Goal: Task Accomplishment & Management: Use online tool/utility

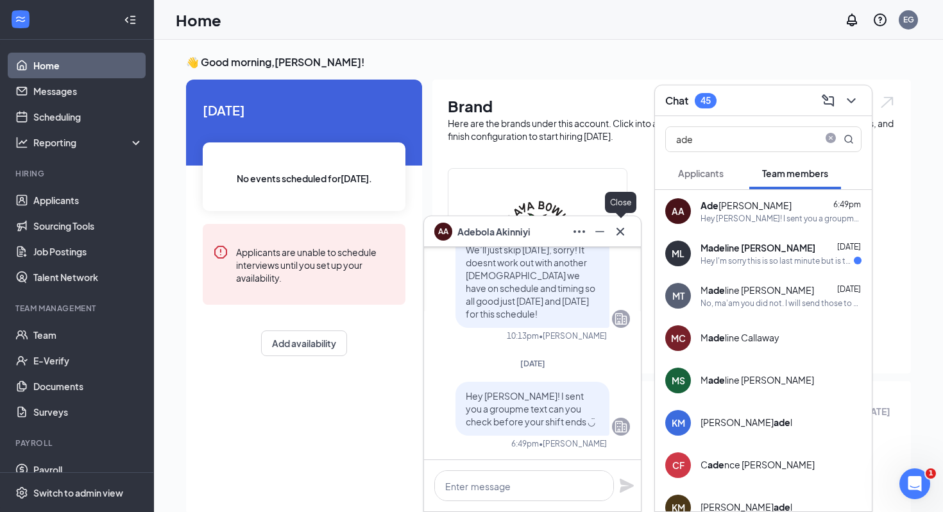
click at [620, 239] on button at bounding box center [620, 231] width 21 height 21
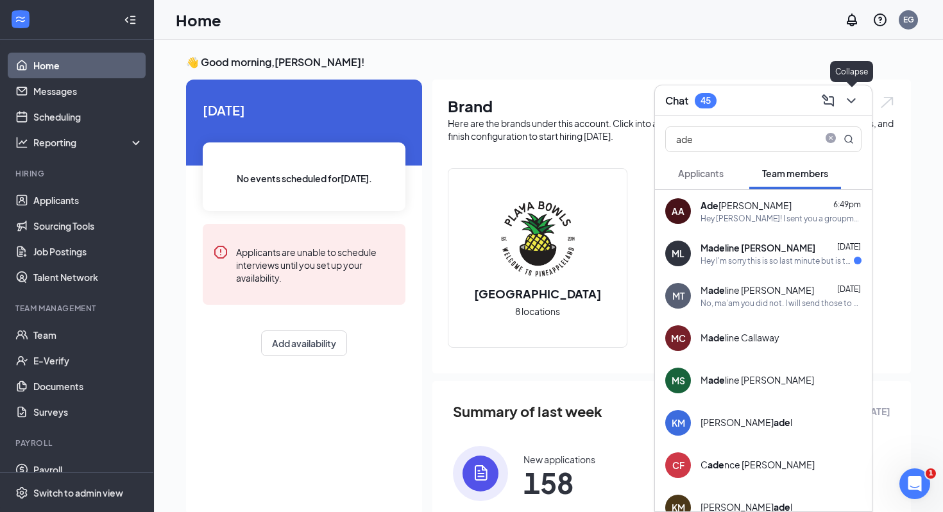
click at [857, 95] on icon "ChevronDown" at bounding box center [851, 100] width 15 height 15
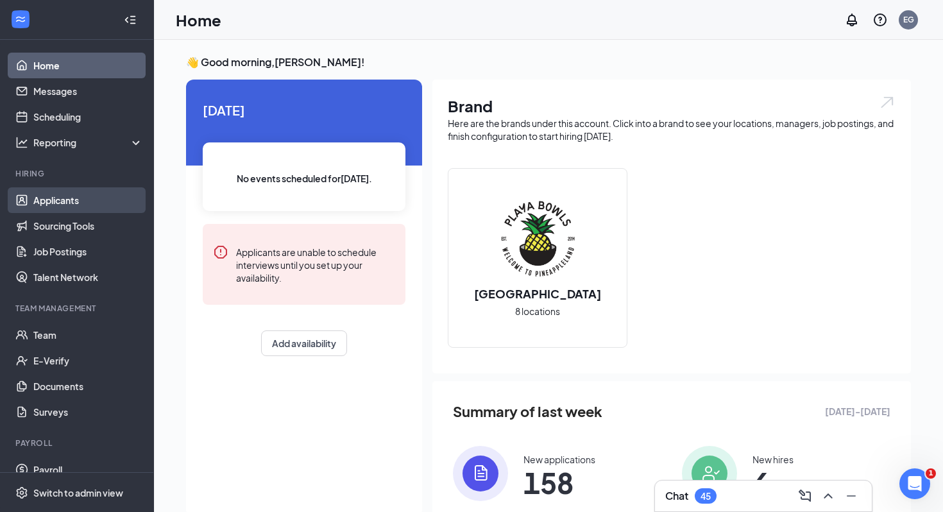
click at [70, 196] on link "Applicants" at bounding box center [88, 200] width 110 height 26
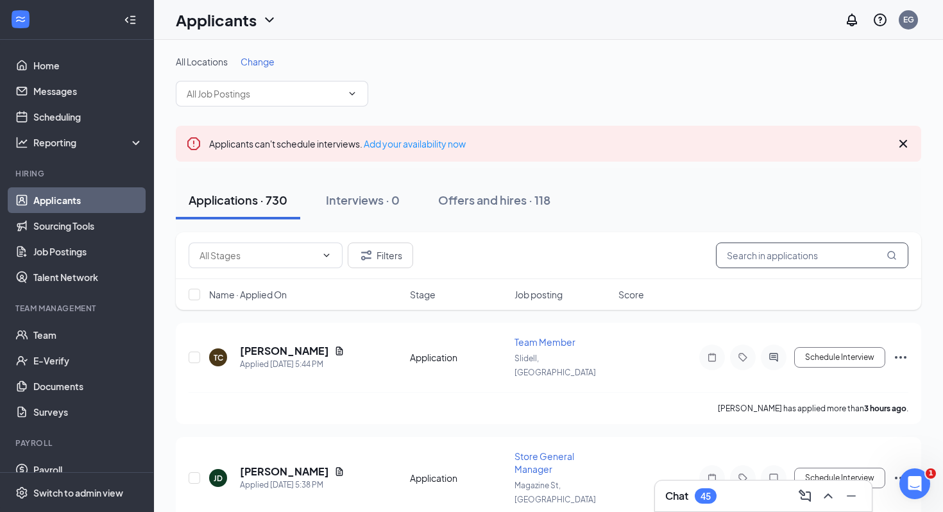
click at [799, 260] on input "text" at bounding box center [812, 256] width 192 height 26
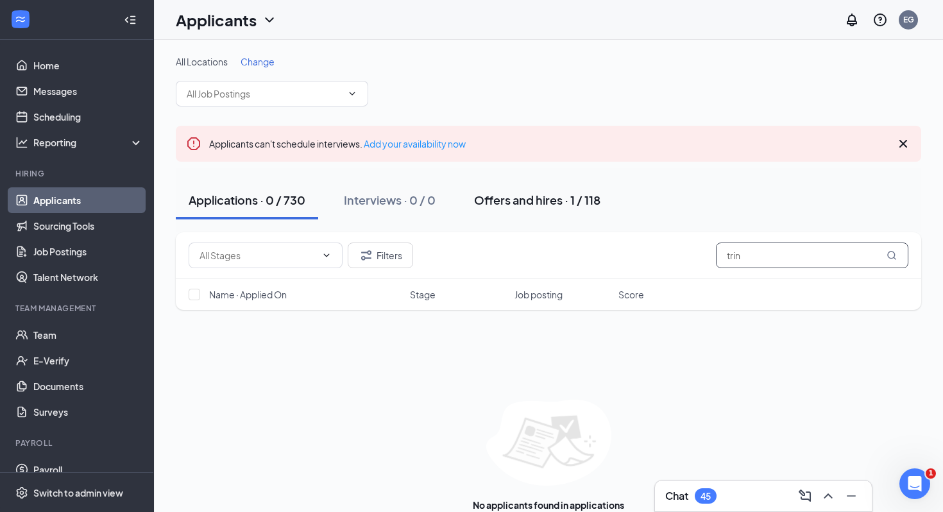
type input "trin"
click at [530, 201] on div "Offers and hires · 1 / 118" at bounding box center [537, 200] width 126 height 16
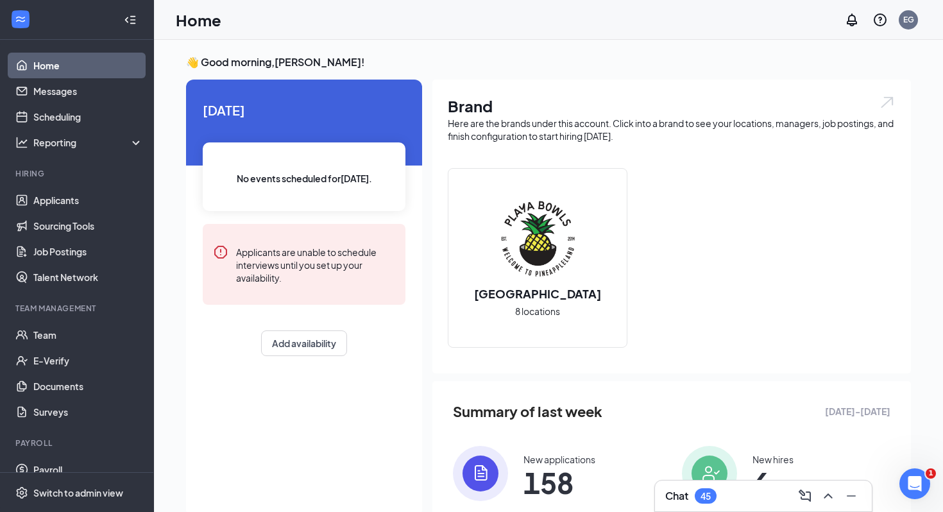
click at [724, 507] on div "Chat 45" at bounding box center [763, 496] width 217 height 31
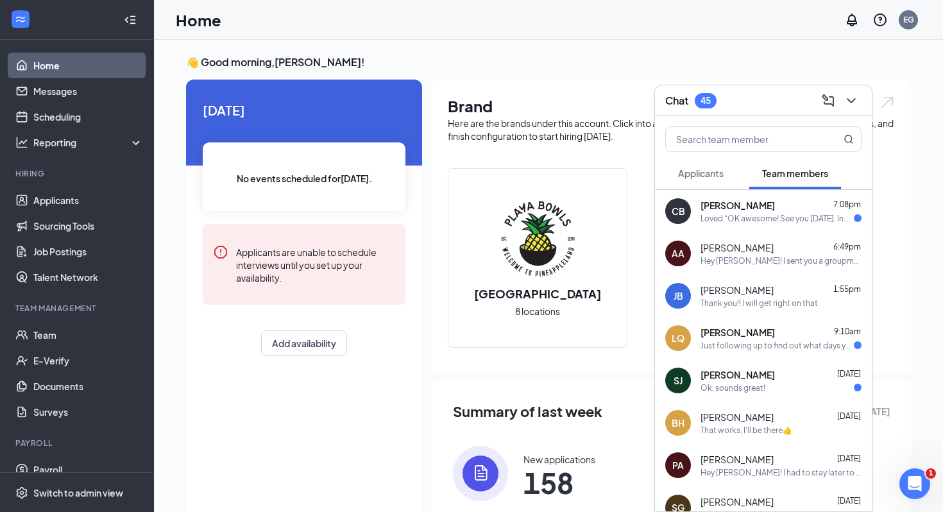
click at [798, 174] on span "Team members" at bounding box center [795, 173] width 66 height 12
click at [692, 185] on button "Applicants" at bounding box center [700, 173] width 71 height 32
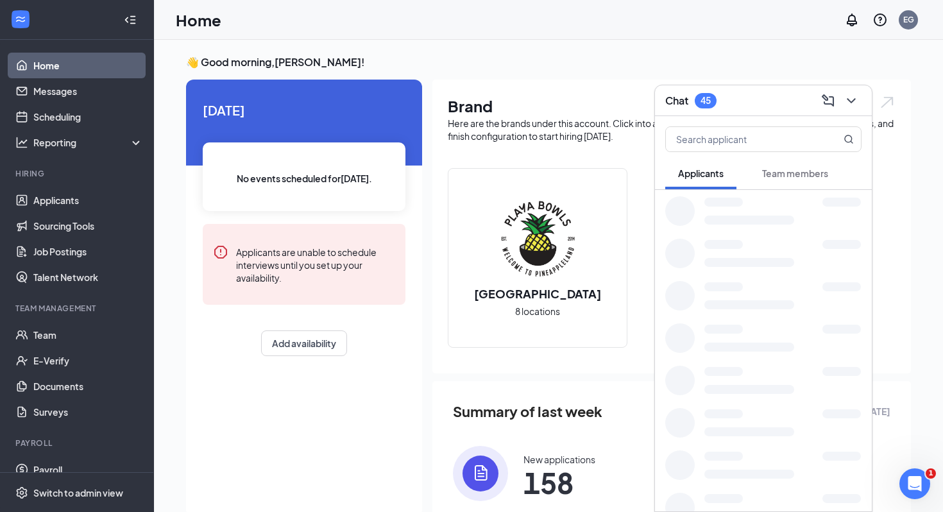
click at [724, 180] on button "Applicants" at bounding box center [700, 173] width 71 height 32
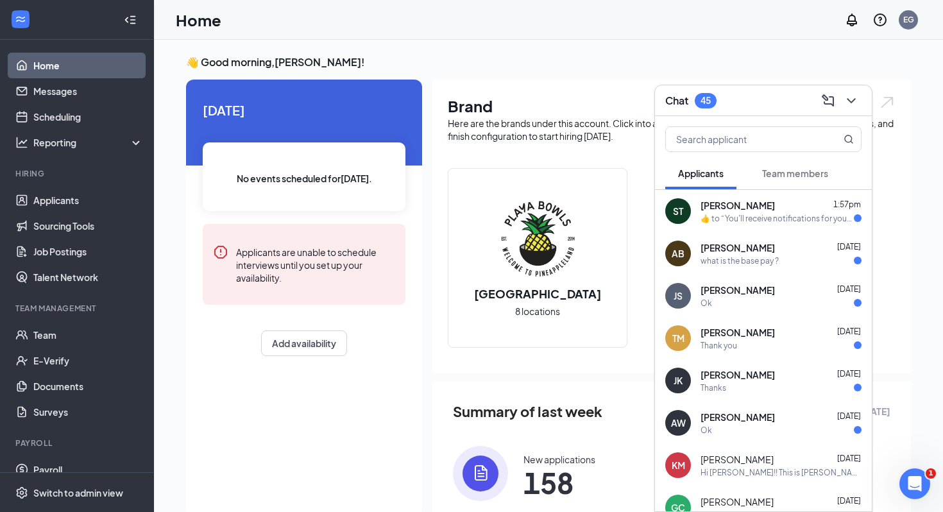
click at [724, 180] on button "Applicants" at bounding box center [700, 173] width 71 height 32
click at [850, 102] on icon "ChevronDown" at bounding box center [851, 100] width 15 height 15
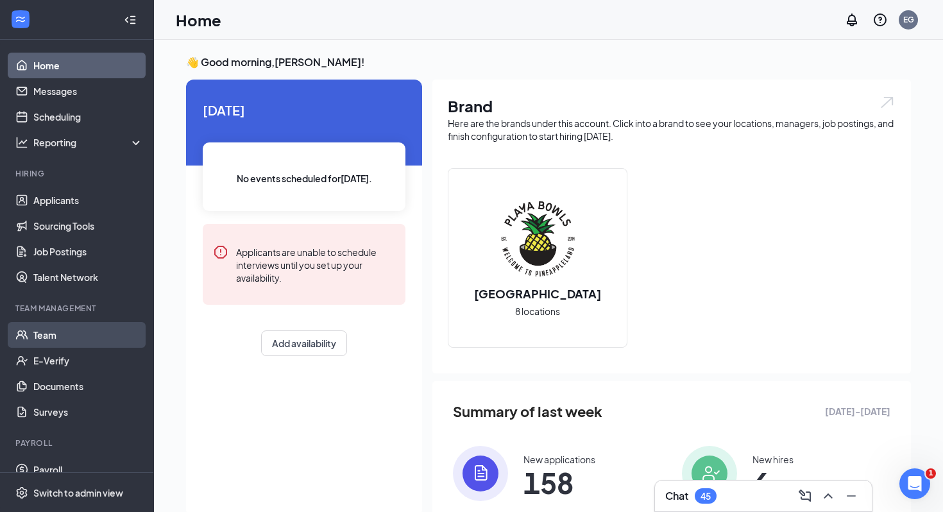
click at [63, 335] on link "Team" at bounding box center [88, 335] width 110 height 26
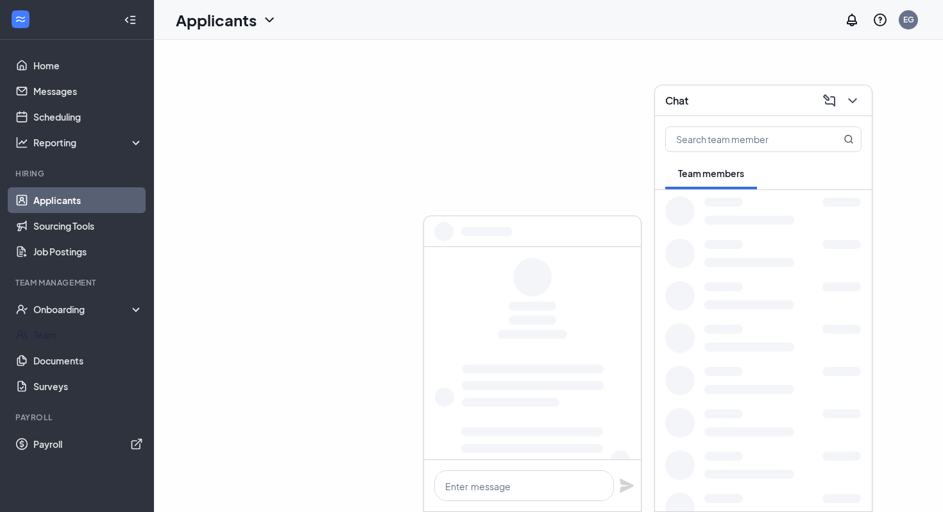
click at [56, 337] on link "Team" at bounding box center [88, 335] width 110 height 26
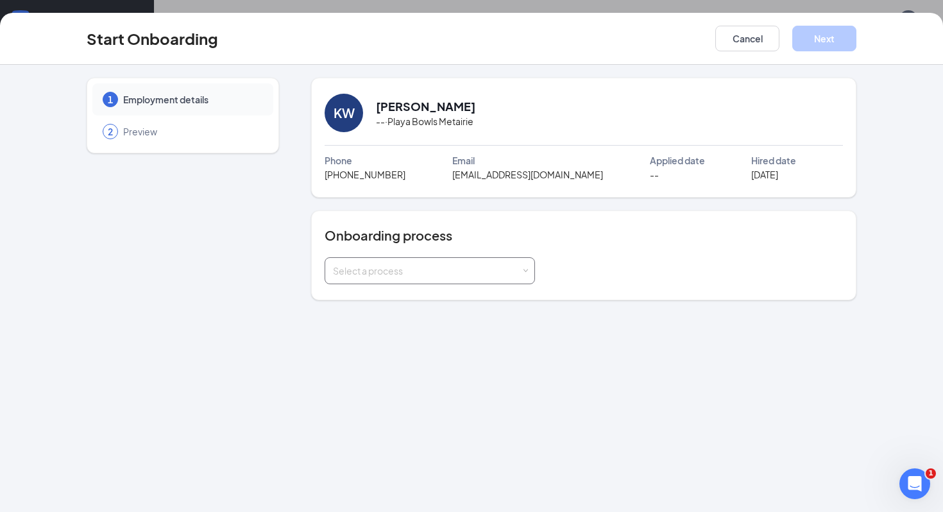
click at [490, 266] on div "Select a process" at bounding box center [427, 270] width 188 height 13
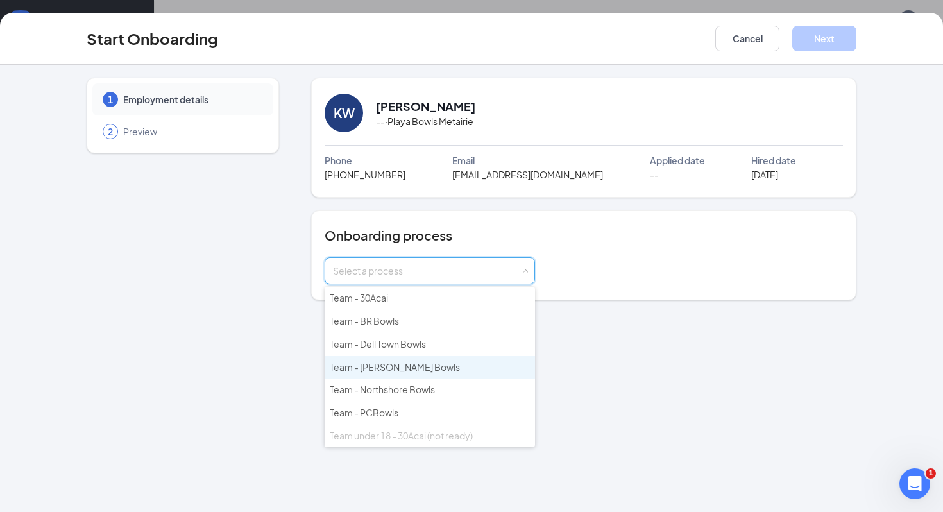
click at [409, 364] on li "Team - Nola Bowls" at bounding box center [430, 367] width 210 height 23
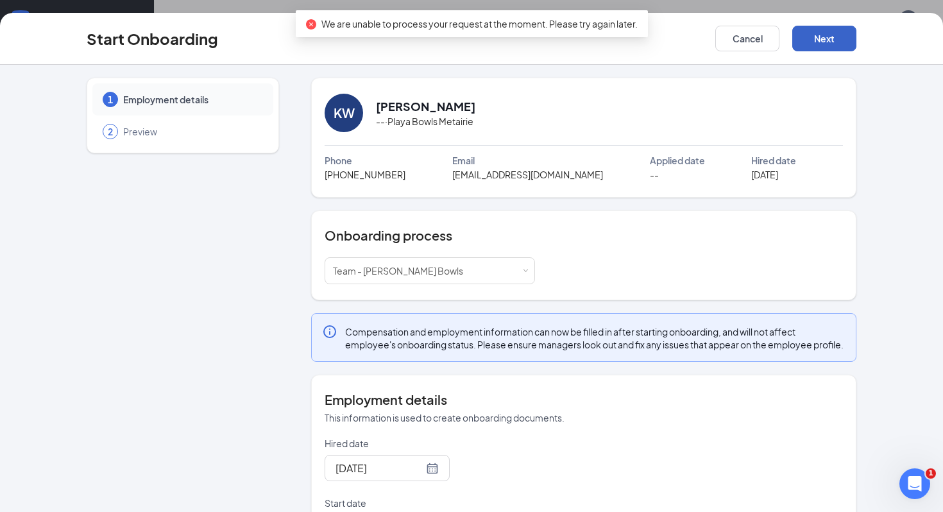
click at [825, 38] on button "Next" at bounding box center [824, 39] width 64 height 26
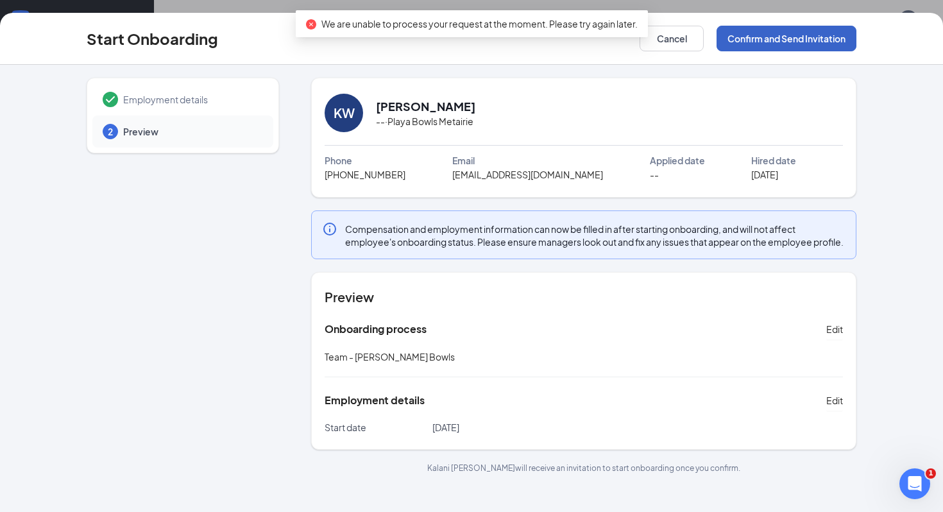
click at [774, 39] on button "Confirm and Send Invitation" at bounding box center [787, 39] width 140 height 26
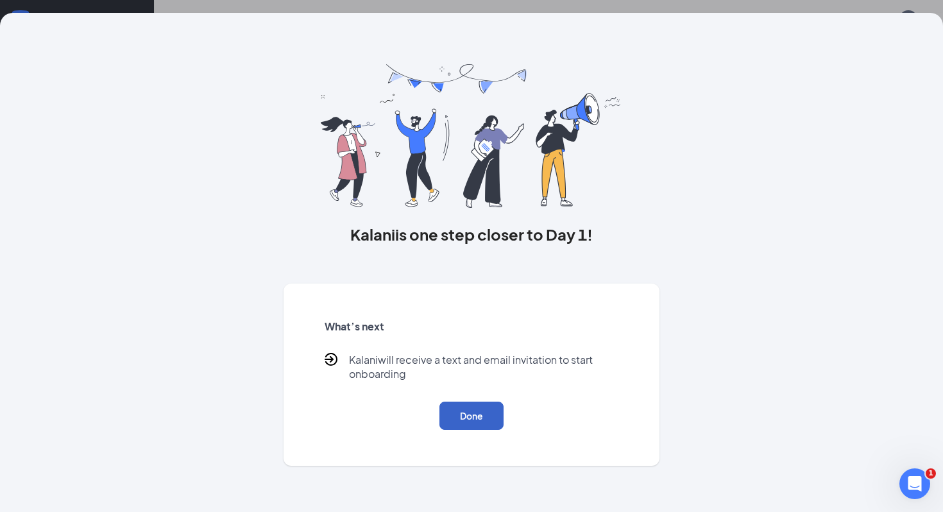
click at [462, 423] on button "Done" at bounding box center [471, 416] width 64 height 28
